Goal: Task Accomplishment & Management: Manage account settings

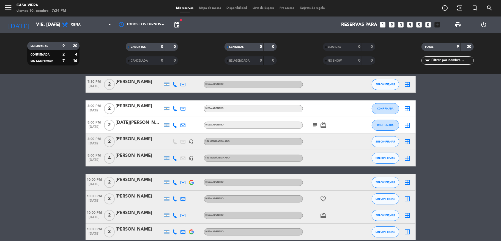
scroll to position [37, 0]
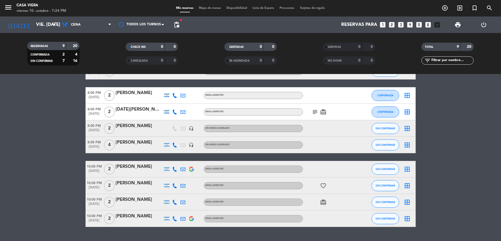
click at [172, 24] on span "pending_actions" at bounding box center [176, 24] width 11 height 11
click at [173, 25] on span "pending_actions" at bounding box center [176, 24] width 7 height 7
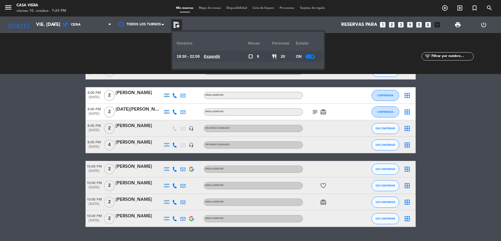
drag, startPoint x: 179, startPoint y: 31, endPoint x: 168, endPoint y: 31, distance: 11.0
click at [168, 32] on div "[DATE] vie. [DATE] arrow_drop_down Todos los servicios Almuerzo Cena Cena Todos…" at bounding box center [250, 24] width 501 height 16
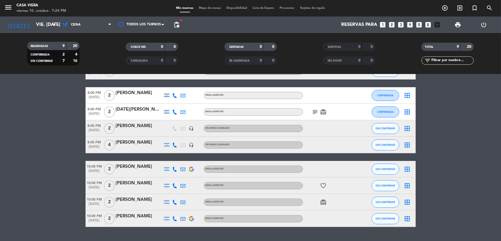
drag, startPoint x: 214, startPoint y: 37, endPoint x: 205, endPoint y: 63, distance: 26.8
click at [205, 63] on div "RESERVADAS 9 20 CONFIRMADA 2 4 SIN CONFIRMAR 7 16 CHECK INS 0 0 CANCELADA 0 0 S…" at bounding box center [250, 53] width 501 height 41
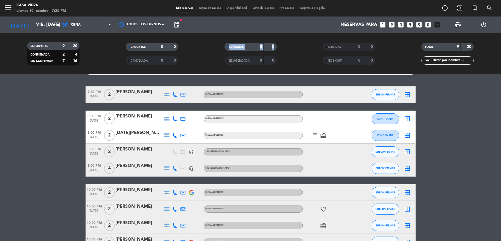
scroll to position [0, 0]
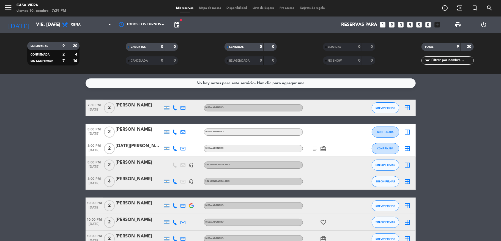
drag, startPoint x: 447, startPoint y: 114, endPoint x: 443, endPoint y: 108, distance: 6.9
click at [447, 113] on bookings-row "7:30 PM [DATE] 2 [PERSON_NAME] MESA ADENTRO SIN CONFIRMAR border_all 8:00 PM [D…" at bounding box center [250, 182] width 501 height 164
drag, startPoint x: 434, startPoint y: 106, endPoint x: 416, endPoint y: 115, distance: 20.2
click at [378, 104] on button "SIN CONFIRMAR" at bounding box center [384, 107] width 27 height 11
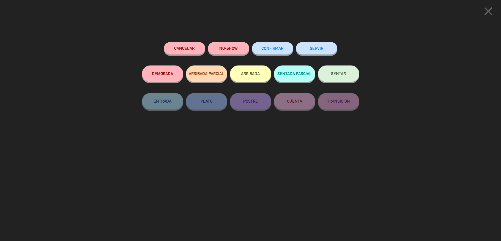
click at [253, 74] on button "ARRIBADA" at bounding box center [250, 73] width 41 height 16
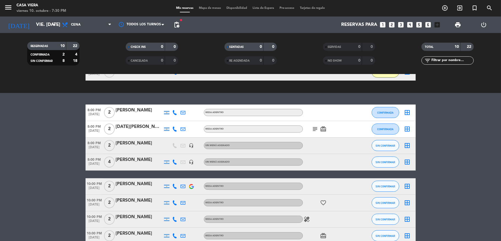
scroll to position [35, 0]
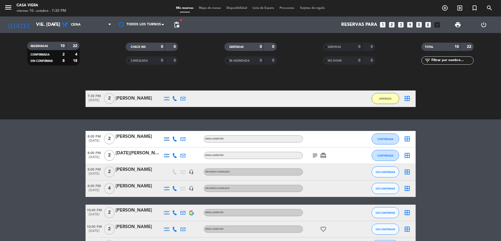
click at [391, 26] on icon "looks_two" at bounding box center [391, 24] width 7 height 7
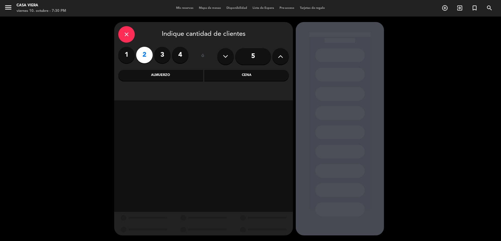
click at [254, 74] on div "Cena" at bounding box center [246, 75] width 85 height 11
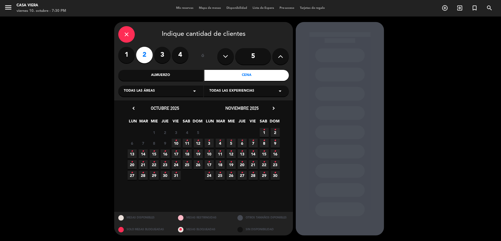
click at [177, 143] on span "10 •" at bounding box center [176, 143] width 9 height 9
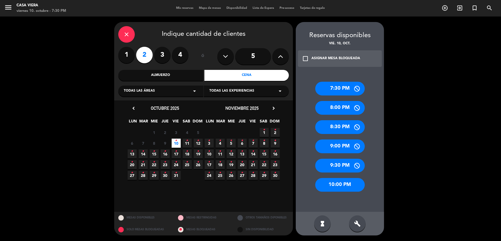
click at [335, 186] on div "10:00 PM" at bounding box center [339, 185] width 49 height 14
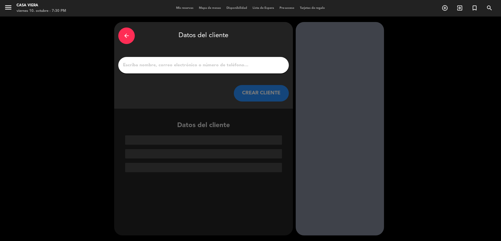
click at [162, 66] on input "1" at bounding box center [203, 65] width 162 height 8
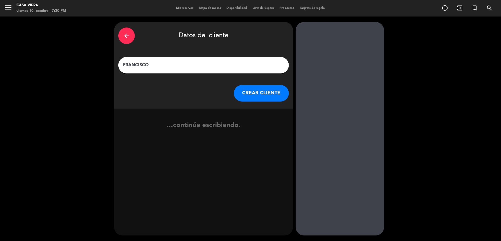
type input "FRANCISCO"
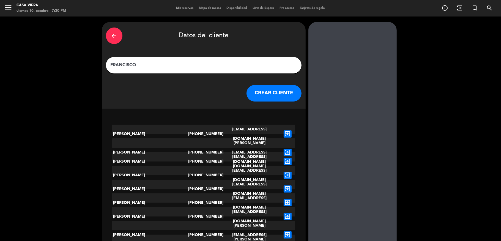
click at [260, 96] on button "CREAR CLIENTE" at bounding box center [273, 93] width 55 height 16
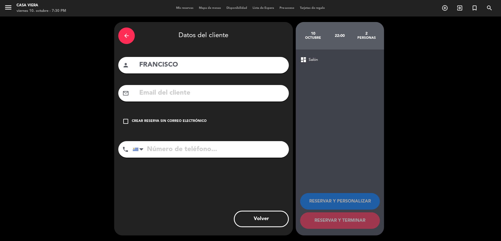
click at [125, 122] on icon "check_box_outline_blank" at bounding box center [125, 121] width 7 height 7
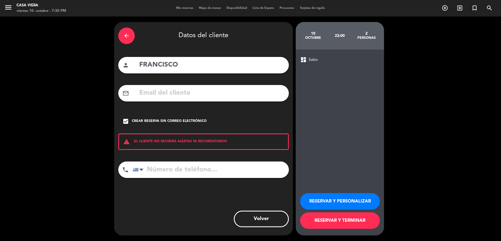
click at [340, 218] on button "RESERVAR Y TERMINAR" at bounding box center [340, 220] width 80 height 16
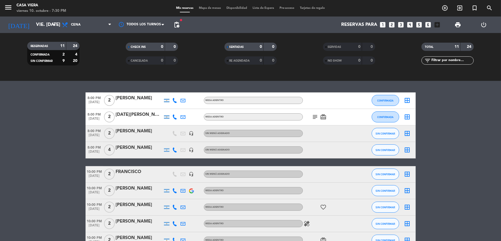
scroll to position [110, 0]
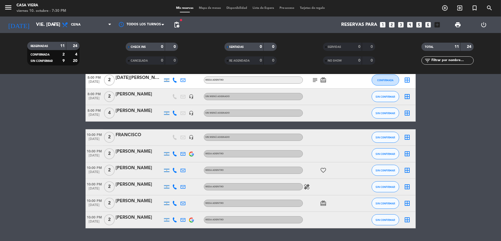
click at [180, 25] on span "pending_actions" at bounding box center [176, 24] width 11 height 11
click at [178, 25] on span "pending_actions" at bounding box center [176, 24] width 7 height 7
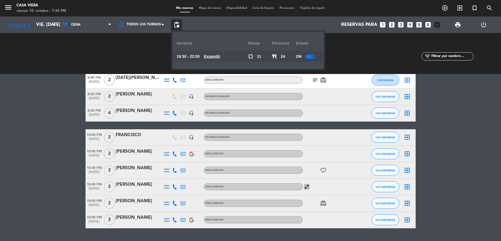
click at [308, 57] on div at bounding box center [310, 56] width 10 height 4
click at [18, 169] on bookings-row "8:00 PM [DATE] 2 [PERSON_NAME] MESA ADENTRO CONFIRMADA border_all 8:00 PM [DATE…" at bounding box center [250, 142] width 501 height 173
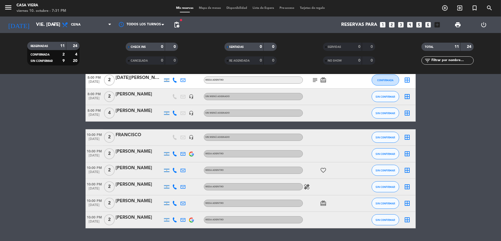
click at [14, 168] on bookings-row "8:00 PM [DATE] 2 [PERSON_NAME] MESA ADENTRO CONFIRMADA border_all 8:00 PM [DATE…" at bounding box center [250, 142] width 501 height 173
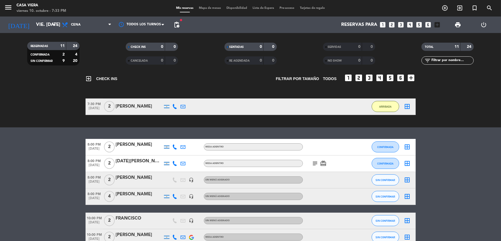
scroll to position [73, 0]
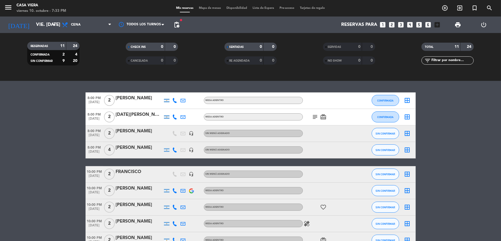
click at [117, 131] on div "[PERSON_NAME]" at bounding box center [139, 131] width 47 height 7
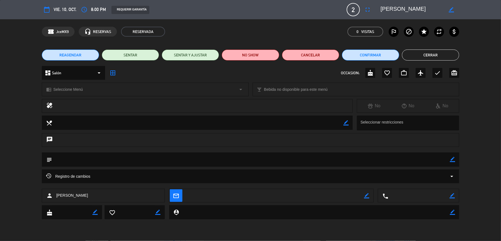
click at [345, 122] on icon "border_color" at bounding box center [345, 122] width 5 height 5
click at [436, 51] on button "Cerrar" at bounding box center [430, 54] width 57 height 11
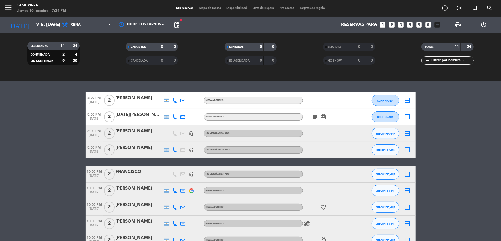
click at [390, 25] on icon "looks_two" at bounding box center [391, 24] width 7 height 7
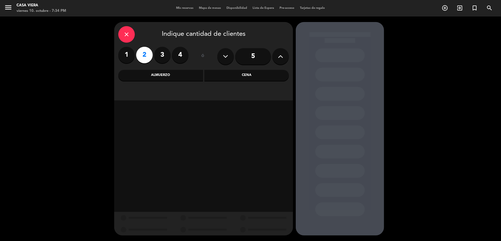
click at [236, 74] on div "Cena" at bounding box center [246, 75] width 85 height 11
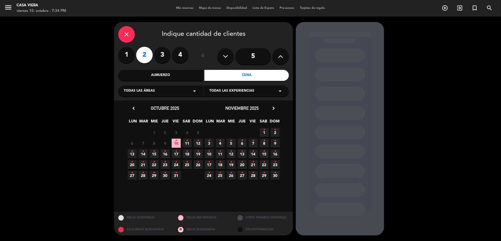
click at [177, 145] on span "10 •" at bounding box center [176, 143] width 9 height 9
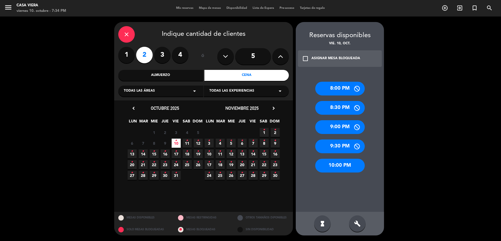
click at [332, 86] on div "8:00 PM" at bounding box center [339, 89] width 49 height 14
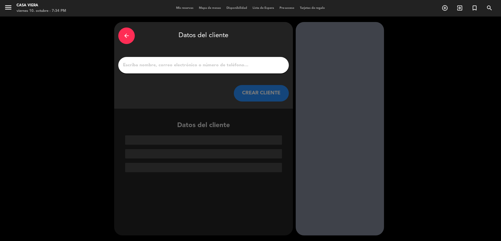
click at [155, 67] on input "1" at bounding box center [203, 65] width 162 height 8
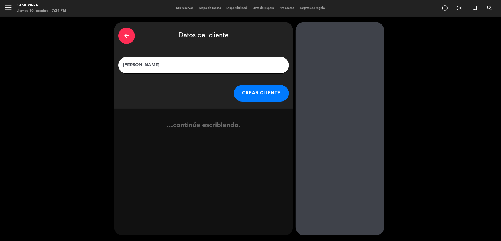
type input "[PERSON_NAME]"
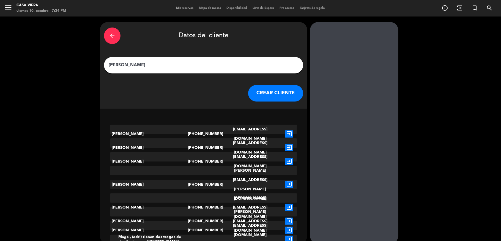
click at [264, 93] on button "CREAR CLIENTE" at bounding box center [275, 93] width 55 height 16
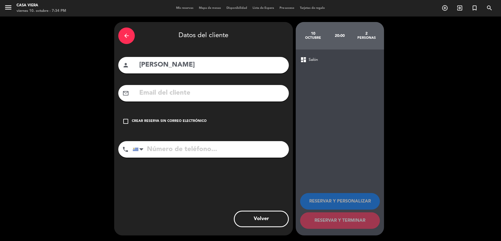
click at [128, 122] on icon "check_box_outline_blank" at bounding box center [125, 121] width 7 height 7
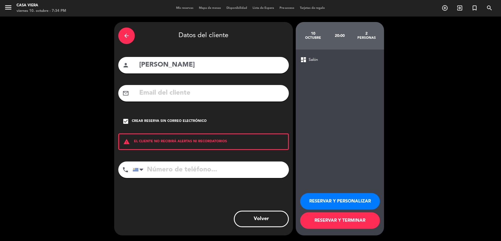
click at [337, 223] on button "RESERVAR Y TERMINAR" at bounding box center [340, 220] width 80 height 16
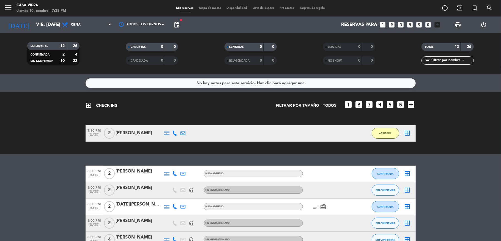
click at [52, 148] on div "exit_to_app CHECK INS Filtrar por tamaño TODOS looks_one looks_two looks_3 look…" at bounding box center [250, 123] width 501 height 62
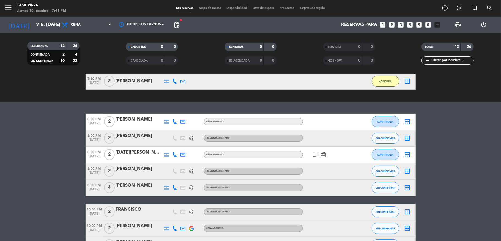
scroll to position [37, 0]
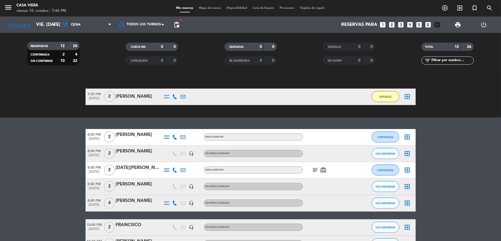
click at [314, 172] on icon "subject" at bounding box center [315, 170] width 7 height 7
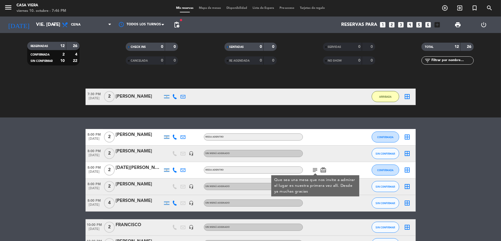
click at [320, 171] on icon "card_giftcard" at bounding box center [323, 170] width 7 height 7
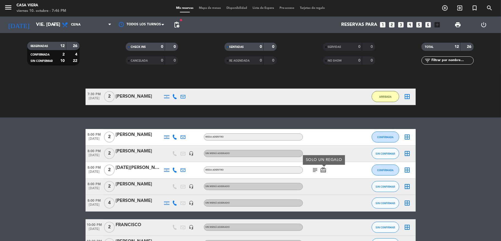
click at [313, 171] on icon "subject" at bounding box center [315, 170] width 7 height 7
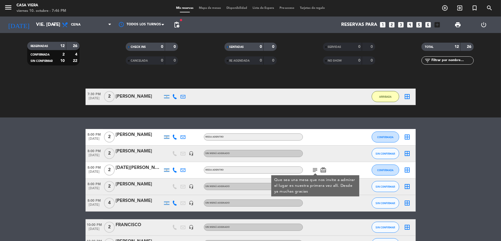
click at [321, 170] on icon "card_giftcard" at bounding box center [323, 170] width 7 height 7
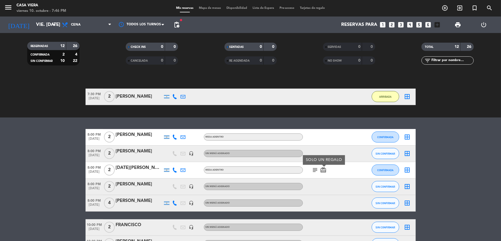
drag, startPoint x: 313, startPoint y: 173, endPoint x: 310, endPoint y: 170, distance: 3.1
click at [312, 173] on icon "subject" at bounding box center [315, 170] width 7 height 7
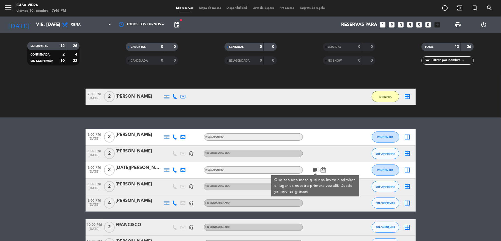
click at [312, 170] on icon "subject" at bounding box center [315, 170] width 7 height 7
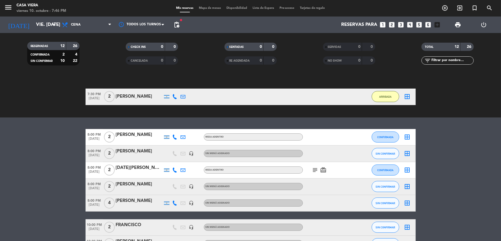
click at [312, 170] on icon "subject" at bounding box center [315, 170] width 7 height 7
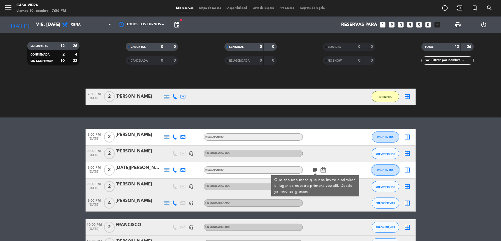
click at [381, 170] on span "CONFIRMADA" at bounding box center [385, 170] width 16 height 3
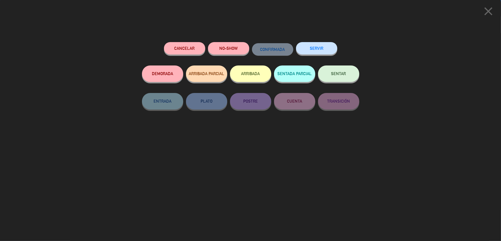
click at [257, 74] on button "ARRIBADA" at bounding box center [250, 73] width 41 height 16
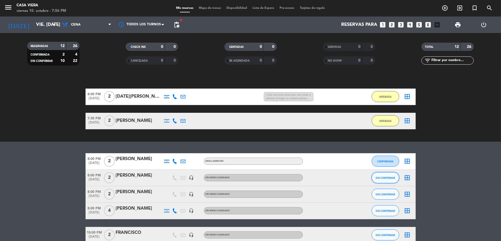
click at [377, 176] on span "SIN CONFIRMAR" at bounding box center [385, 177] width 20 height 3
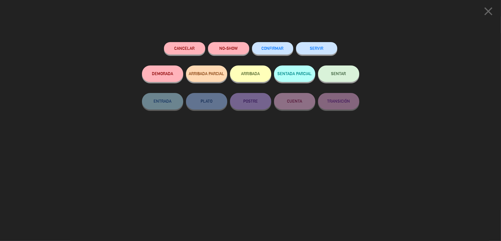
click at [247, 74] on button "ARRIBADA" at bounding box center [250, 73] width 41 height 16
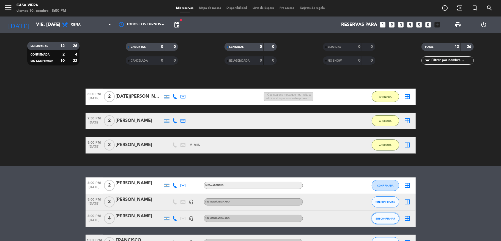
click at [385, 219] on span "SIN CONFIRMAR" at bounding box center [385, 218] width 20 height 3
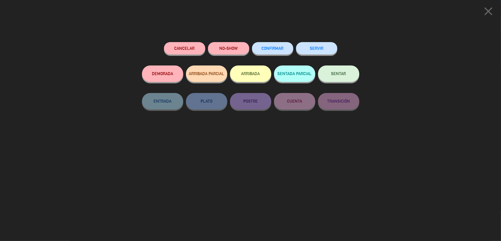
click at [247, 80] on button "ARRIBADA" at bounding box center [250, 73] width 41 height 16
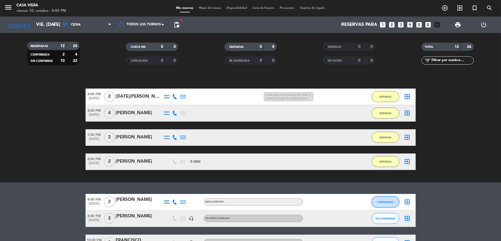
click at [380, 199] on button "CONFIRMADA" at bounding box center [384, 201] width 27 height 11
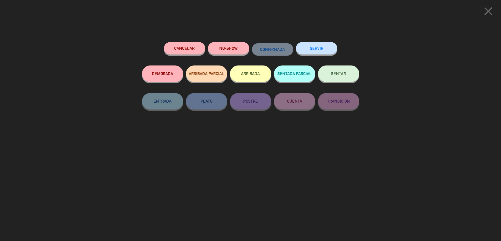
click at [258, 75] on button "ARRIBADA" at bounding box center [250, 73] width 41 height 16
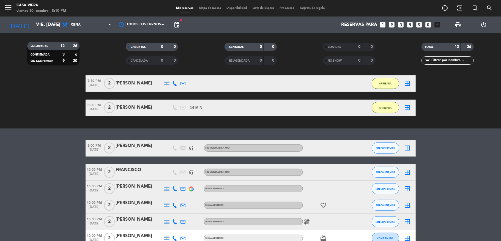
scroll to position [147, 0]
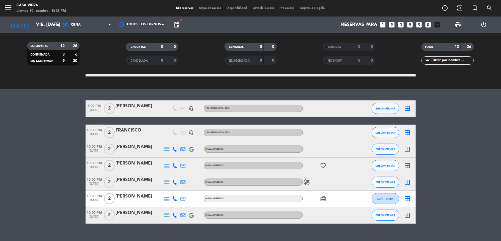
click at [394, 24] on icon "looks_two" at bounding box center [391, 24] width 7 height 7
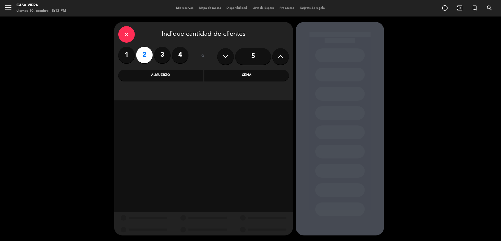
click at [250, 74] on div "Cena" at bounding box center [246, 75] width 85 height 11
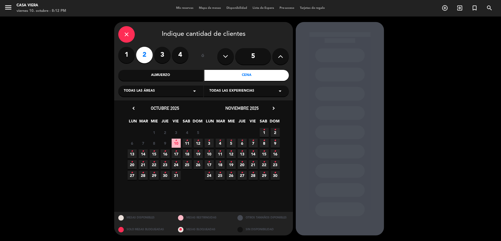
click at [173, 143] on span "10 •" at bounding box center [176, 143] width 9 height 9
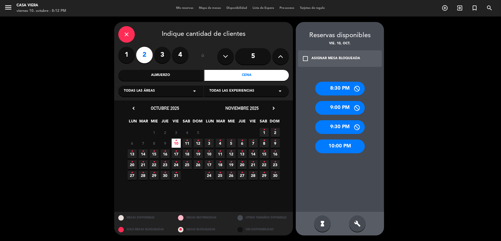
click at [346, 149] on div "10:00 PM" at bounding box center [339, 146] width 49 height 14
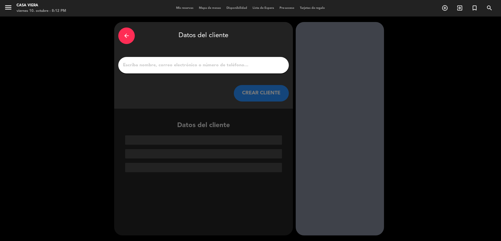
click at [166, 65] on input "1" at bounding box center [203, 65] width 162 height 8
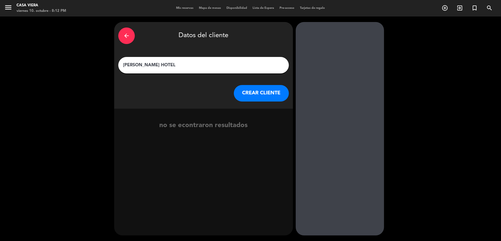
type input "[PERSON_NAME] HOTEL"
click at [267, 86] on button "CREAR CLIENTE" at bounding box center [261, 93] width 55 height 16
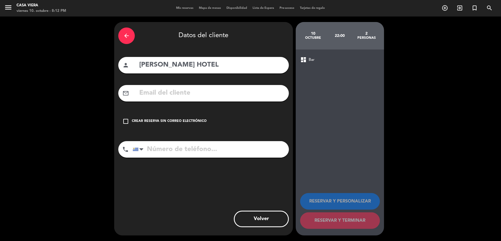
click at [224, 62] on input "[PERSON_NAME] HOTEL" at bounding box center [212, 64] width 146 height 11
type input "[PERSON_NAME] HOTEL SILLON"
click at [125, 123] on icon "check_box_outline_blank" at bounding box center [125, 121] width 7 height 7
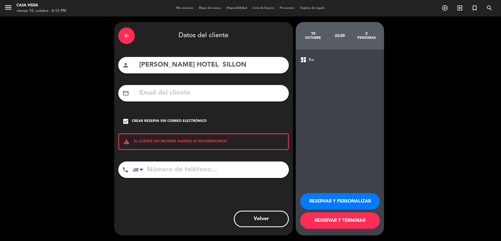
click at [339, 220] on button "RESERVAR Y TERMINAR" at bounding box center [340, 220] width 80 height 16
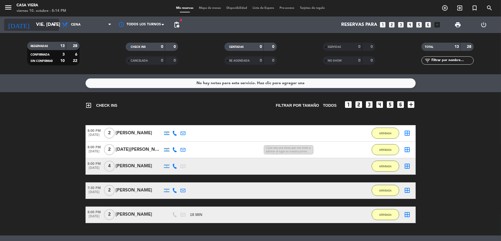
click at [40, 22] on input "vie. [DATE]" at bounding box center [62, 25] width 59 height 11
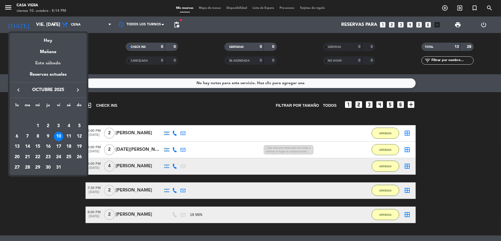
click at [51, 61] on div "Este sábado" at bounding box center [48, 63] width 77 height 15
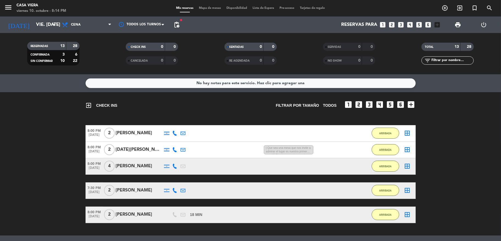
type input "sáb. [DATE]"
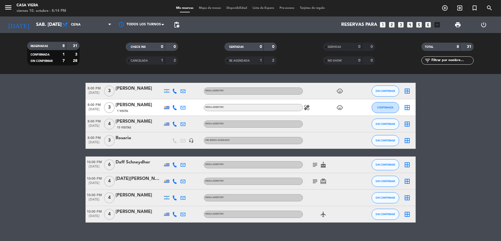
scroll to position [26, 0]
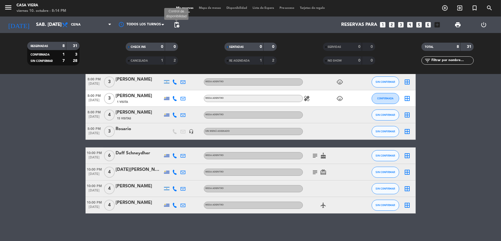
click at [175, 24] on span "pending_actions" at bounding box center [176, 24] width 7 height 7
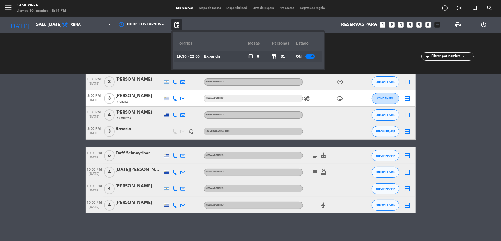
click at [217, 55] on u "Expandir" at bounding box center [212, 56] width 16 height 4
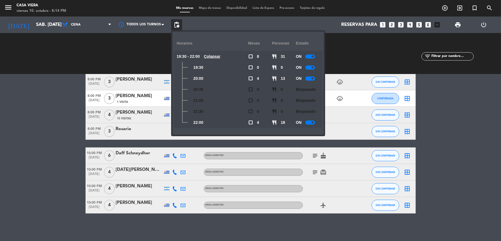
click at [308, 120] on div at bounding box center [310, 122] width 10 height 4
click at [310, 68] on div at bounding box center [310, 67] width 10 height 4
drag, startPoint x: 439, startPoint y: 117, endPoint x: 425, endPoint y: 99, distance: 22.9
click at [439, 116] on bookings-row "8:00 PM [DATE] 3 [PERSON_NAME] MESA ADENTRO child_care SIN CONFIRMAR border_all…" at bounding box center [250, 144] width 501 height 140
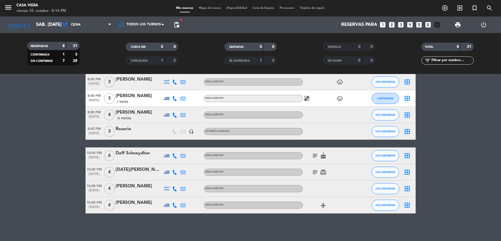
click at [393, 24] on icon "looks_two" at bounding box center [391, 24] width 7 height 7
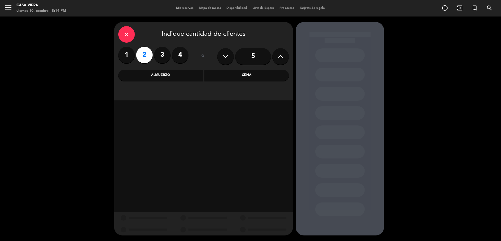
click at [241, 74] on div "Cena" at bounding box center [246, 75] width 85 height 11
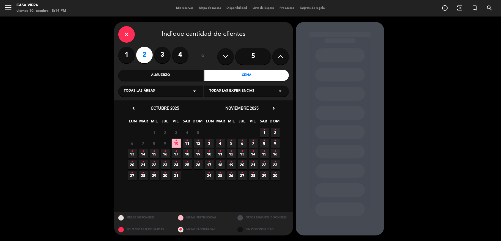
click at [185, 145] on span "11 •" at bounding box center [187, 143] width 9 height 9
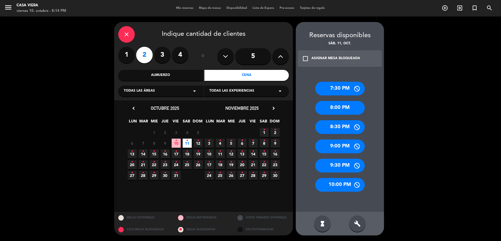
click at [337, 108] on div "8:00 PM" at bounding box center [339, 108] width 49 height 14
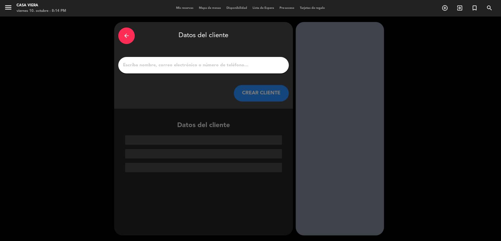
click at [158, 60] on div at bounding box center [203, 65] width 170 height 16
click at [156, 66] on input "1" at bounding box center [203, 65] width 162 height 8
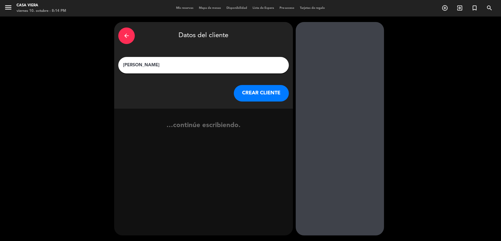
type input "[PERSON_NAME]"
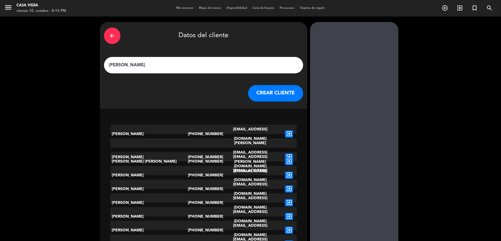
click at [254, 91] on button "CREAR CLIENTE" at bounding box center [275, 93] width 55 height 16
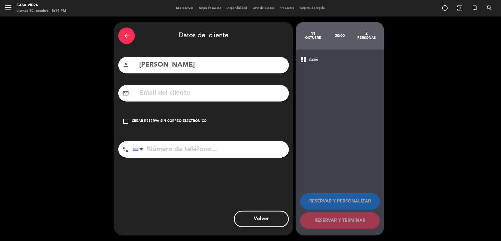
click at [125, 120] on icon "check_box_outline_blank" at bounding box center [125, 121] width 7 height 7
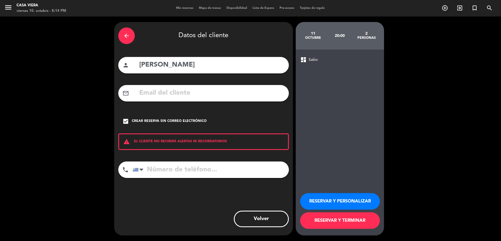
click at [339, 215] on button "RESERVAR Y TERMINAR" at bounding box center [340, 220] width 80 height 16
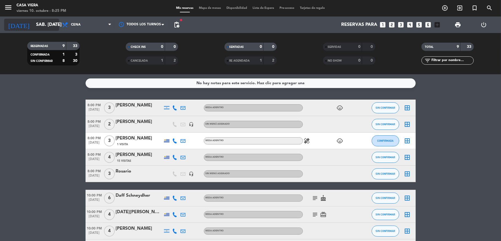
click at [33, 21] on input "sáb. [DATE]" at bounding box center [62, 25] width 59 height 11
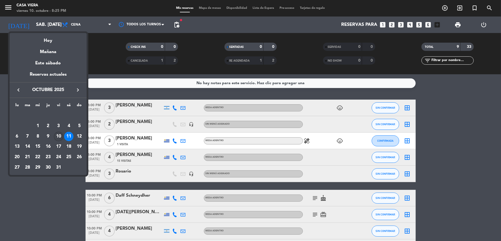
click at [62, 138] on div "10" at bounding box center [58, 136] width 9 height 9
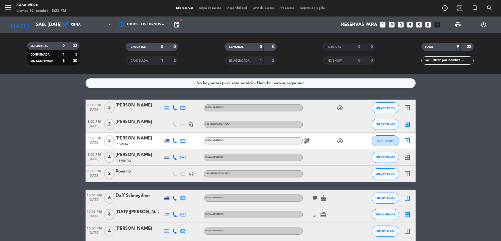
type input "vie. [DATE]"
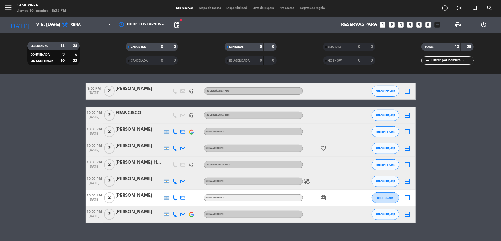
scroll to position [173, 0]
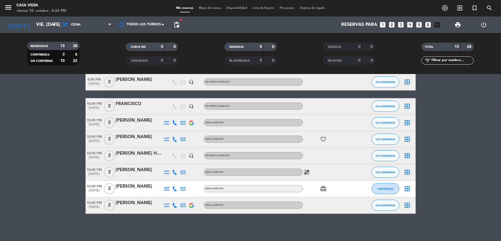
click at [108, 240] on div "No hay notas para este servicio. Haz clic para agregar una exit_to_app CHECK IN…" at bounding box center [250, 157] width 501 height 167
click at [141, 153] on div "[PERSON_NAME] HOTEL SILLON" at bounding box center [139, 153] width 47 height 7
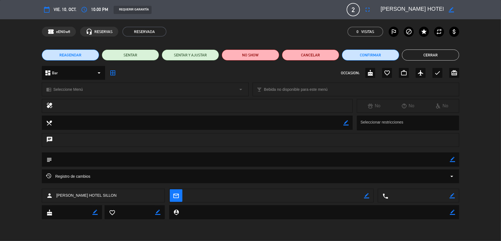
click at [436, 53] on button "Cerrar" at bounding box center [430, 54] width 57 height 11
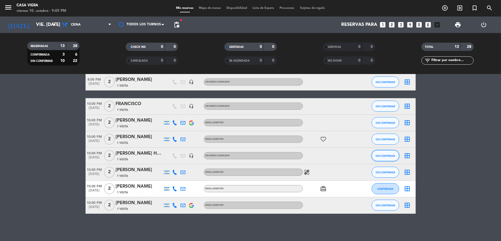
click at [387, 157] on span "SIN CONFIRMAR" at bounding box center [385, 155] width 20 height 3
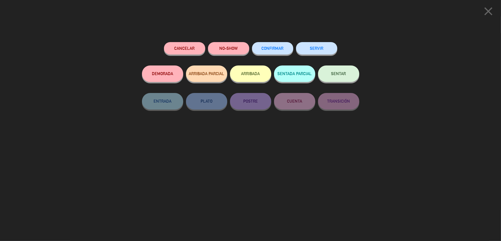
click at [255, 76] on button "ARRIBADA" at bounding box center [250, 73] width 41 height 16
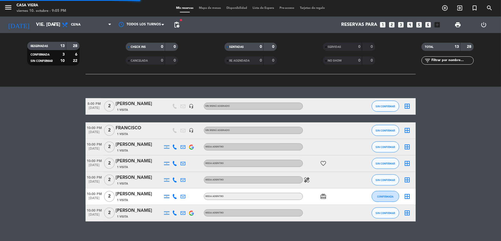
scroll to position [181, 0]
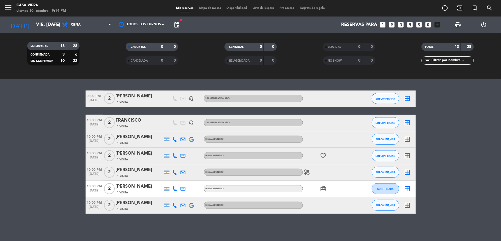
click at [72, 166] on bookings-row "8:00 PM [DATE] 2 [PERSON_NAME] 1 Visita headset_mic Sin menú asignado SIN CONFI…" at bounding box center [250, 151] width 501 height 123
click at [443, 9] on icon "add_circle_outline" at bounding box center [444, 8] width 7 height 7
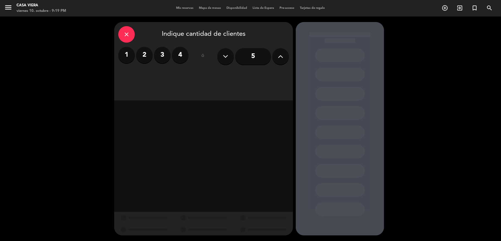
click at [147, 52] on label "2" at bounding box center [144, 55] width 16 height 16
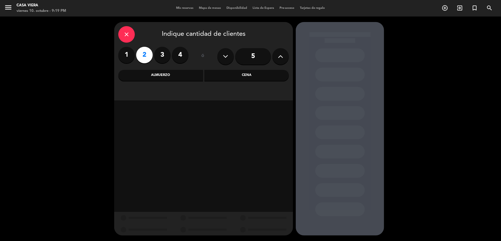
click at [253, 75] on div "Cena" at bounding box center [246, 75] width 85 height 11
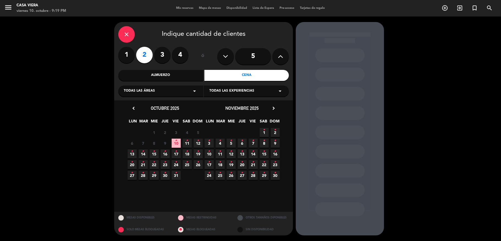
click at [184, 140] on span "11 •" at bounding box center [187, 143] width 9 height 9
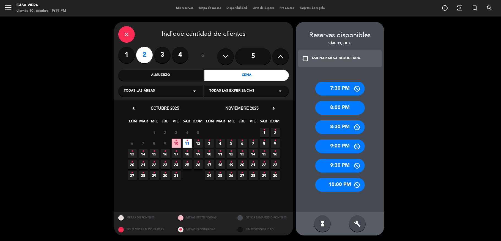
click at [336, 110] on div "8:00 PM" at bounding box center [339, 108] width 49 height 14
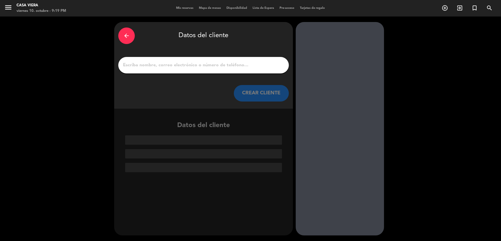
click at [193, 65] on input "1" at bounding box center [203, 65] width 162 height 8
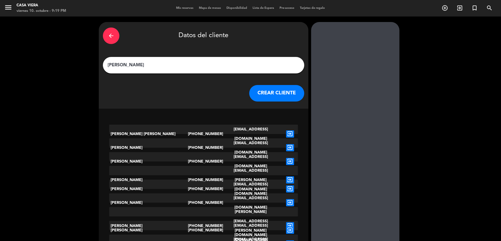
type input "[PERSON_NAME]"
click at [249, 92] on button "CREAR CLIENTE" at bounding box center [276, 93] width 55 height 16
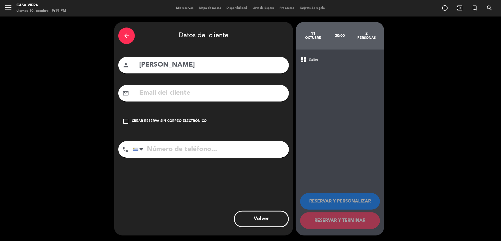
click at [128, 120] on icon "check_box_outline_blank" at bounding box center [125, 121] width 7 height 7
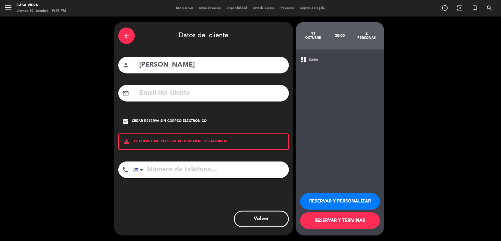
click at [339, 219] on button "RESERVAR Y TERMINAR" at bounding box center [340, 220] width 80 height 16
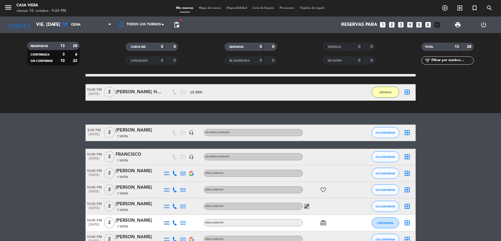
scroll to position [181, 0]
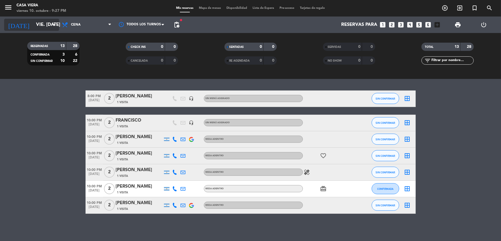
click at [40, 24] on input "vie. [DATE]" at bounding box center [62, 25] width 59 height 11
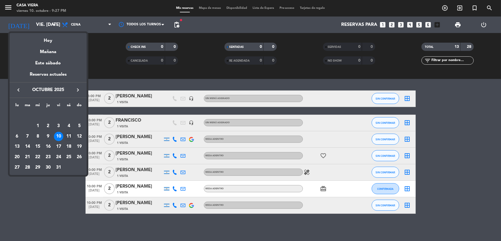
click at [68, 134] on div "11" at bounding box center [68, 136] width 9 height 9
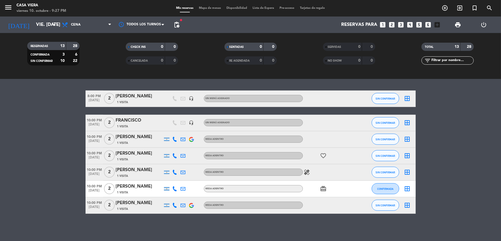
type input "sáb. [DATE]"
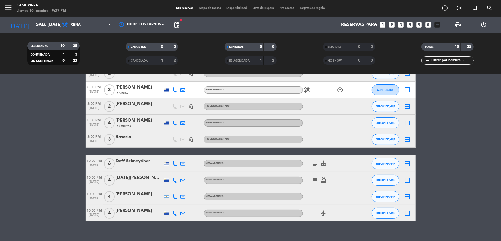
scroll to position [59, 0]
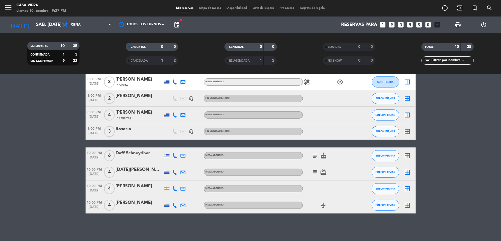
click at [390, 23] on icon "looks_two" at bounding box center [391, 24] width 7 height 7
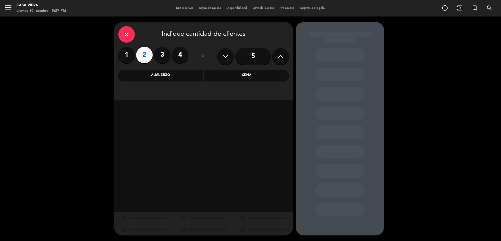
click at [242, 74] on div "Cena" at bounding box center [246, 75] width 85 height 11
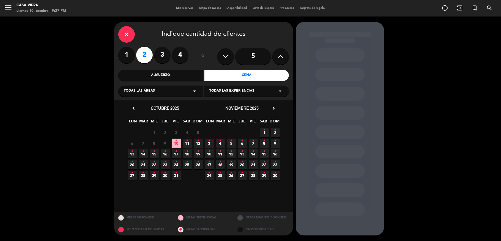
click at [186, 145] on span "11 •" at bounding box center [187, 143] width 9 height 9
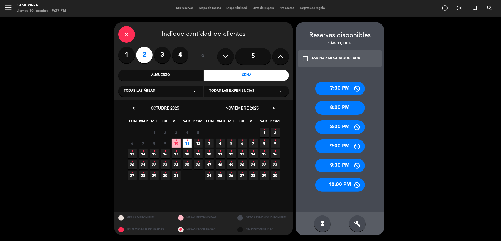
click at [332, 184] on div "10:00 PM" at bounding box center [339, 185] width 49 height 14
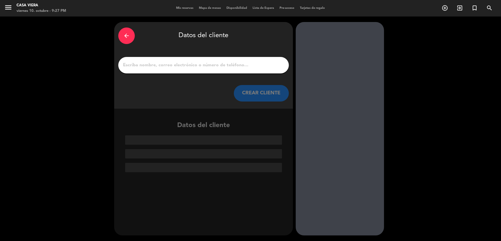
click at [152, 70] on div at bounding box center [203, 65] width 170 height 16
click at [152, 65] on input "1" at bounding box center [203, 65] width 162 height 8
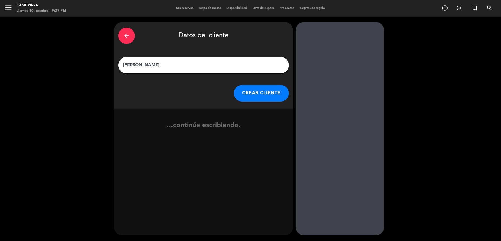
type input "[PERSON_NAME]"
click at [260, 90] on button "CREAR CLIENTE" at bounding box center [261, 93] width 55 height 16
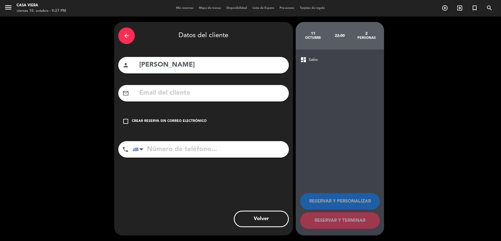
drag, startPoint x: 123, startPoint y: 117, endPoint x: 132, endPoint y: 111, distance: 10.5
click at [125, 116] on div "check_box_outline_blank Crear reserva sin correo electrónico" at bounding box center [203, 121] width 170 height 16
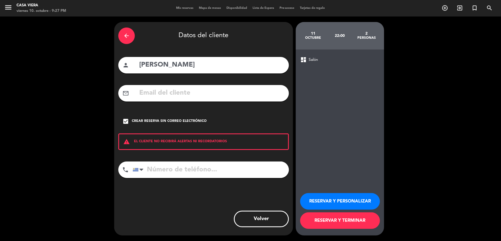
click at [159, 172] on input "tel" at bounding box center [210, 169] width 156 height 16
type input "[PHONE_NUMBER]"
click at [344, 216] on button "RESERVAR Y TERMINAR" at bounding box center [340, 220] width 80 height 16
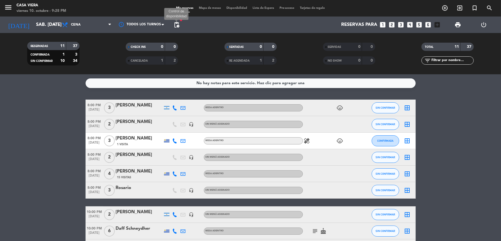
click at [176, 26] on span "pending_actions" at bounding box center [176, 24] width 7 height 7
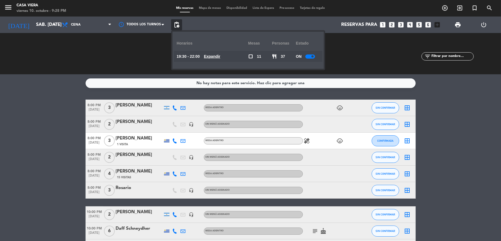
click at [307, 56] on div at bounding box center [310, 56] width 10 height 4
drag, startPoint x: 5, startPoint y: 147, endPoint x: 54, endPoint y: 137, distance: 50.4
click at [34, 144] on bookings-row "8:00 PM [DATE] 3 [PERSON_NAME] MESA ADENTRO child_care SIN CONFIRMAR border_all…" at bounding box center [250, 194] width 501 height 189
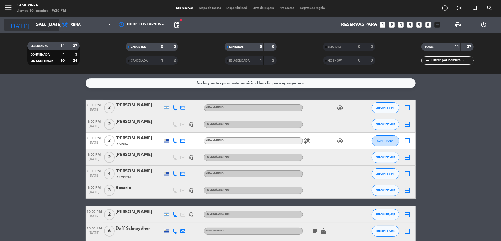
click at [33, 24] on input "sáb. [DATE]" at bounding box center [62, 25] width 59 height 11
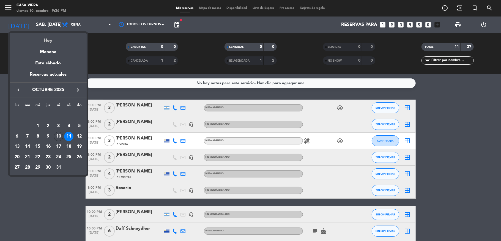
click at [49, 39] on div "Hoy" at bounding box center [48, 38] width 77 height 11
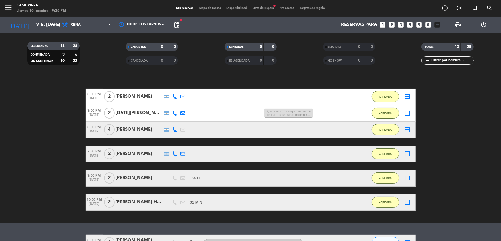
scroll to position [181, 0]
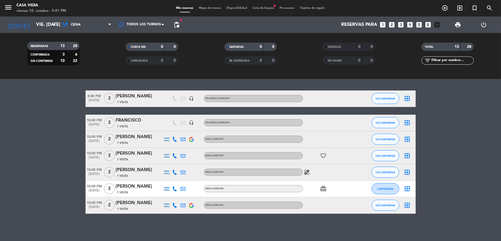
click at [303, 171] on icon "healing" at bounding box center [306, 172] width 7 height 7
click at [383, 172] on span "SIN CONFIRMAR" at bounding box center [385, 172] width 20 height 3
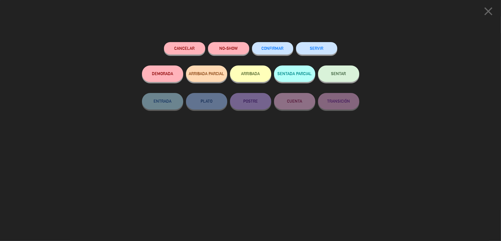
click at [245, 74] on button "ARRIBADA" at bounding box center [250, 73] width 41 height 16
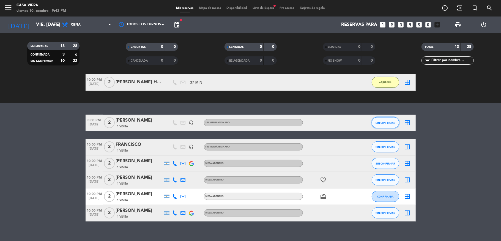
click at [383, 123] on span "SIN CONFIRMAR" at bounding box center [385, 122] width 20 height 3
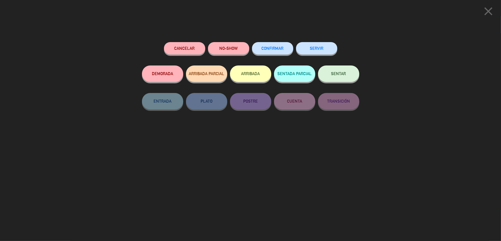
click at [251, 72] on button "ARRIBADA" at bounding box center [250, 73] width 41 height 16
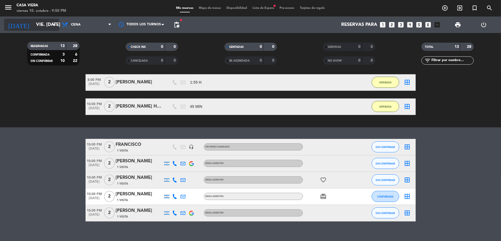
click at [33, 23] on input "vie. [DATE]" at bounding box center [62, 25] width 59 height 11
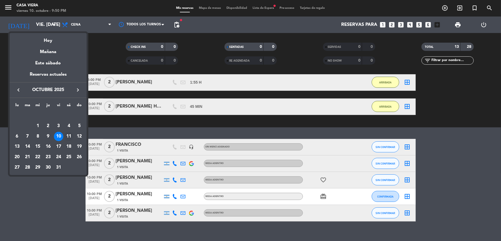
click at [71, 135] on div "11" at bounding box center [68, 136] width 9 height 9
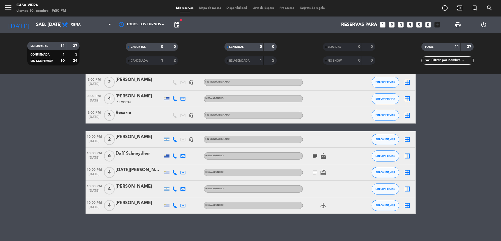
scroll to position [75, 0]
click at [82, 21] on span "Cena" at bounding box center [86, 25] width 55 height 12
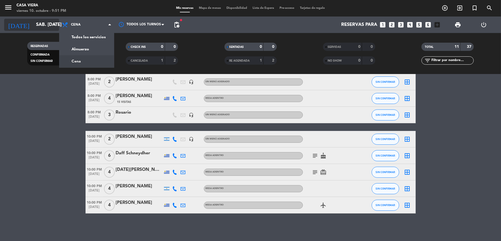
click at [45, 23] on input "sáb. [DATE]" at bounding box center [62, 25] width 59 height 11
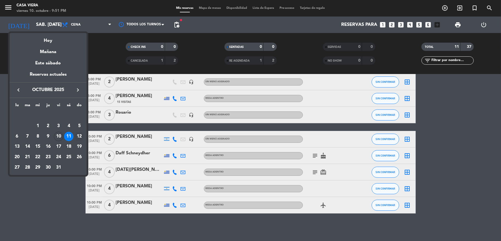
click at [79, 134] on div "12" at bounding box center [78, 136] width 9 height 9
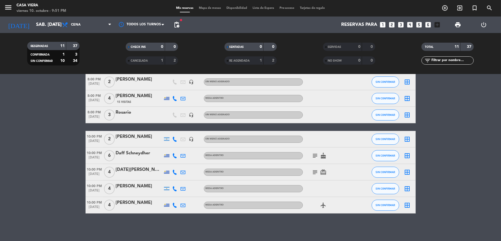
type input "dom. [DATE]"
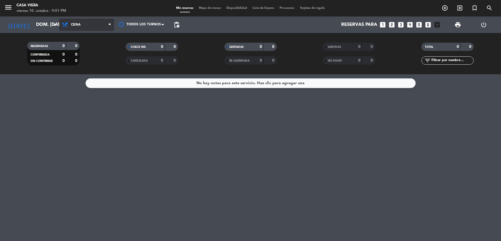
click at [84, 26] on span "Cena" at bounding box center [86, 25] width 55 height 12
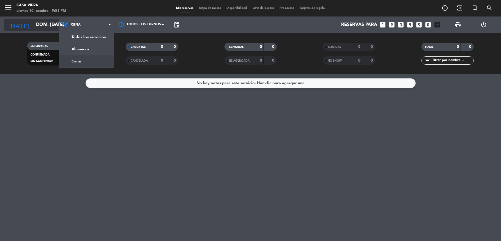
click at [42, 23] on input "dom. [DATE]" at bounding box center [62, 25] width 59 height 11
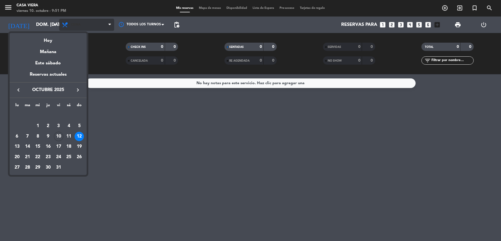
drag, startPoint x: 89, startPoint y: 23, endPoint x: 92, endPoint y: 23, distance: 3.8
click at [89, 23] on div at bounding box center [250, 120] width 501 height 241
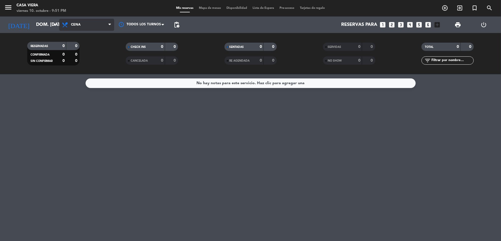
click at [108, 25] on icon at bounding box center [109, 25] width 2 height 4
click at [33, 18] on div "[DATE] dom. [DATE] arrow_drop_down" at bounding box center [31, 24] width 55 height 16
click at [89, 24] on span "Cena" at bounding box center [86, 25] width 55 height 12
click at [401, 23] on icon "looks_3" at bounding box center [400, 24] width 7 height 7
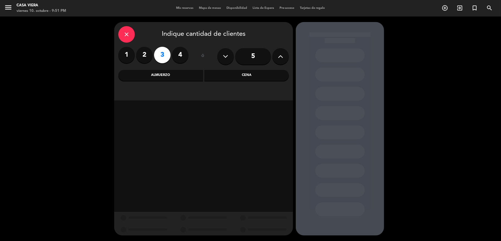
click at [242, 69] on div "close Indique cantidad de clientes 1 2 3 4 ó 5 Almuerzo Cena" at bounding box center [203, 61] width 179 height 78
click at [241, 74] on div "Cena" at bounding box center [246, 75] width 85 height 11
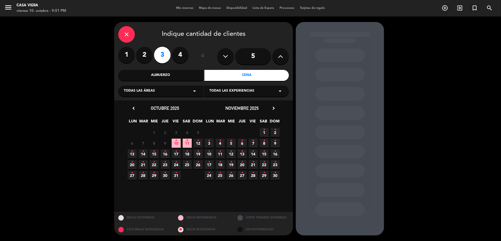
click at [197, 141] on icon "•" at bounding box center [198, 140] width 2 height 9
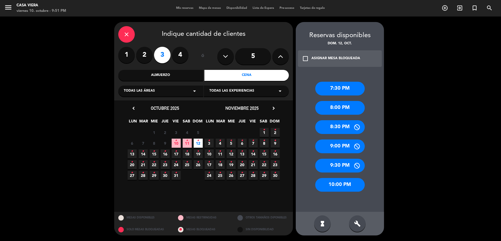
click at [337, 186] on div "10:00 PM" at bounding box center [339, 185] width 49 height 14
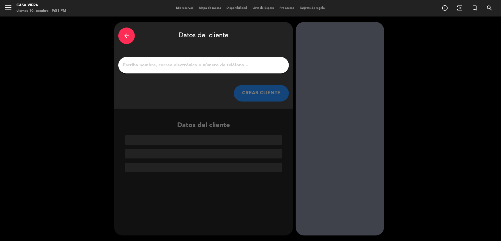
click at [124, 34] on icon "arrow_back" at bounding box center [126, 35] width 7 height 7
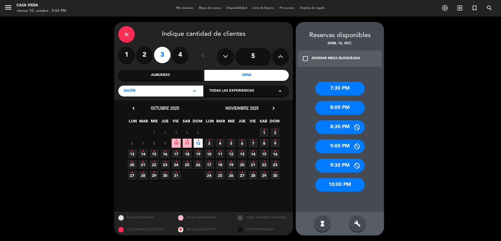
click at [326, 109] on div "8:00 PM" at bounding box center [339, 108] width 49 height 14
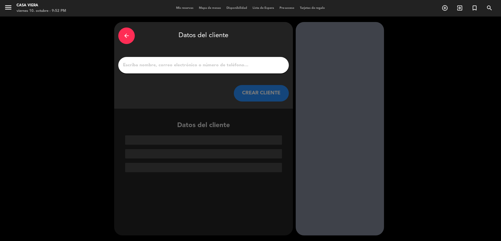
click at [176, 67] on input "1" at bounding box center [203, 65] width 162 height 8
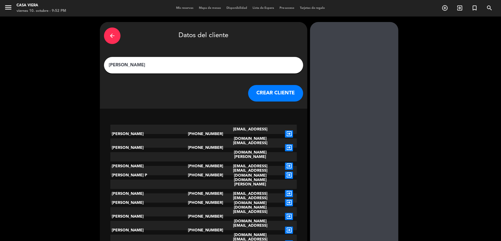
type input "[PERSON_NAME]"
click at [260, 91] on button "CREAR CLIENTE" at bounding box center [275, 93] width 55 height 16
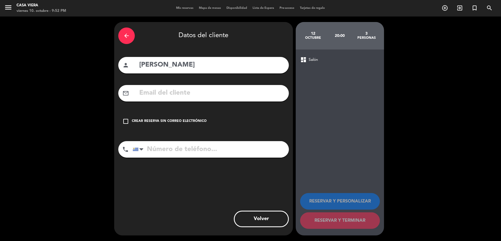
click at [126, 122] on icon "check_box_outline_blank" at bounding box center [125, 121] width 7 height 7
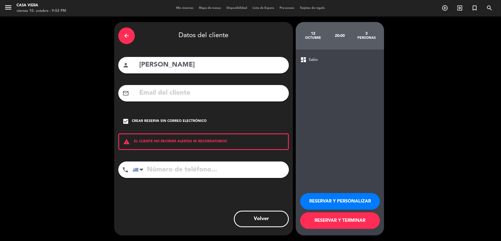
click at [349, 219] on button "RESERVAR Y TERMINAR" at bounding box center [340, 220] width 80 height 16
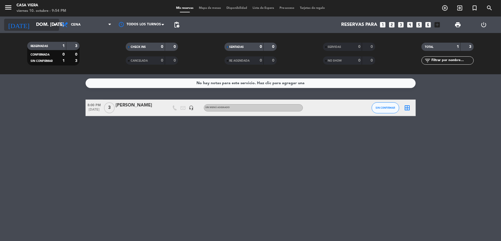
click at [35, 23] on input "dom. [DATE]" at bounding box center [62, 25] width 59 height 11
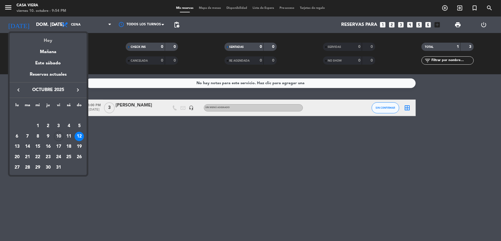
click at [46, 38] on div "Hoy" at bounding box center [48, 38] width 77 height 11
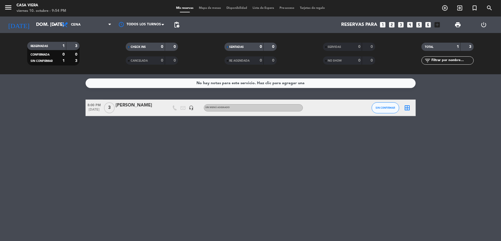
type input "vie. [DATE]"
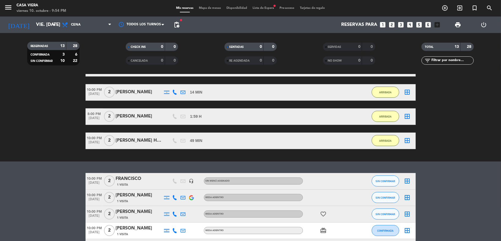
scroll to position [188, 0]
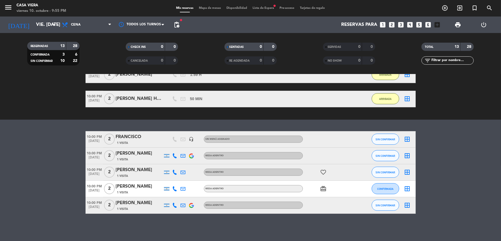
click at [320, 172] on icon "favorite_border" at bounding box center [323, 172] width 7 height 7
click at [391, 173] on span "SIN CONFIRMAR" at bounding box center [385, 172] width 20 height 3
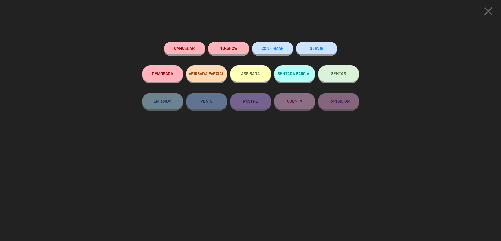
click at [258, 76] on button "ARRIBADA" at bounding box center [250, 73] width 41 height 16
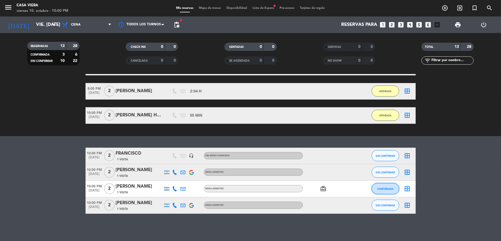
click at [381, 190] on button "CONFIRMADA" at bounding box center [384, 188] width 27 height 11
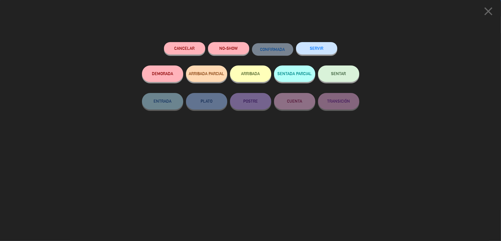
click at [238, 77] on button "ARRIBADA" at bounding box center [250, 73] width 41 height 16
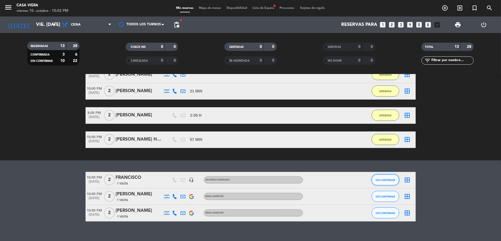
click at [377, 181] on button "SIN CONFIRMAR" at bounding box center [384, 179] width 27 height 11
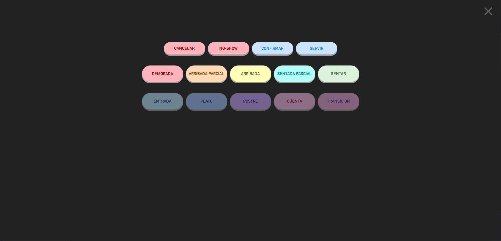
click at [250, 76] on button "ARRIBADA" at bounding box center [250, 73] width 41 height 16
